Goal: Navigation & Orientation: Go to known website

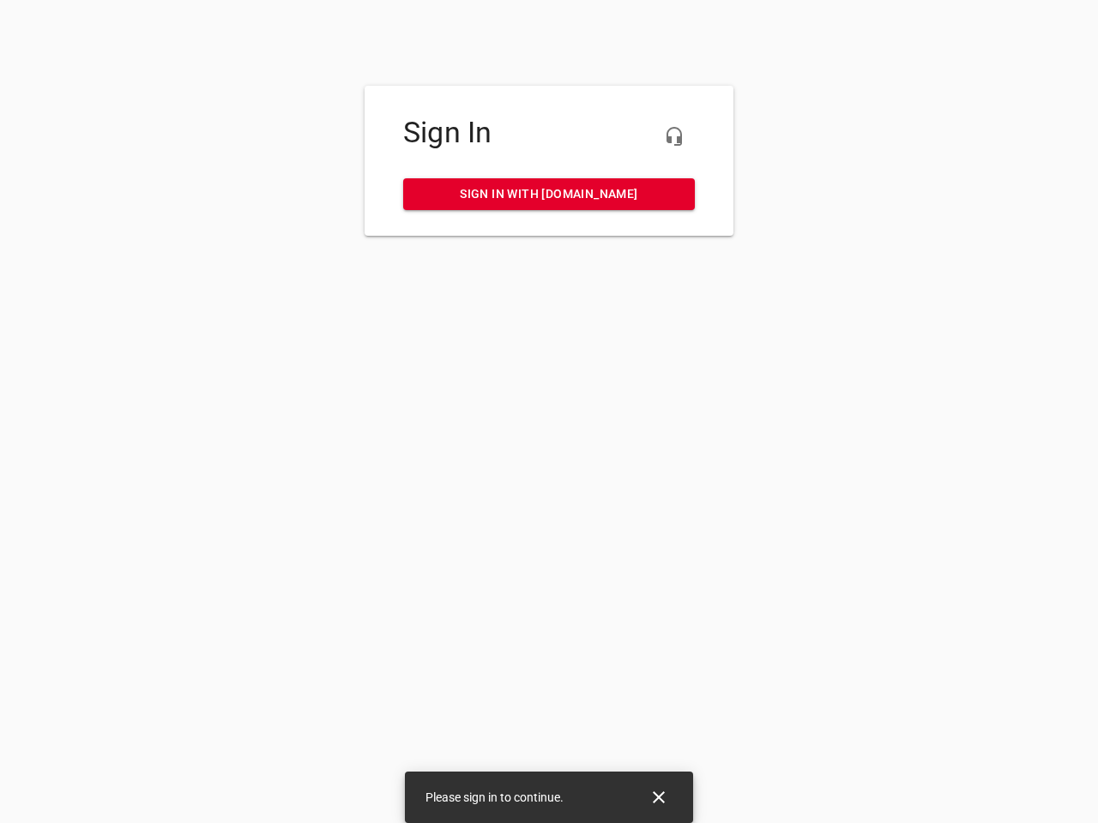
click at [674, 136] on icon "button" at bounding box center [674, 136] width 21 height 21
click at [659, 798] on icon "Close" at bounding box center [659, 798] width 12 height 12
